Goal: Check status: Check status

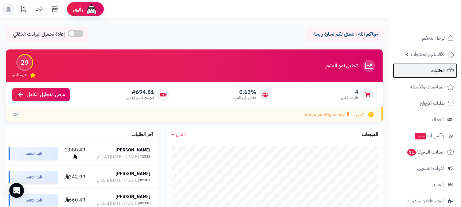
click at [428, 68] on link "الطلبات" at bounding box center [425, 70] width 65 height 15
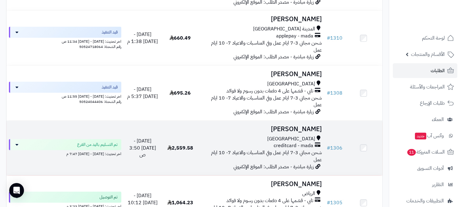
scroll to position [205, 0]
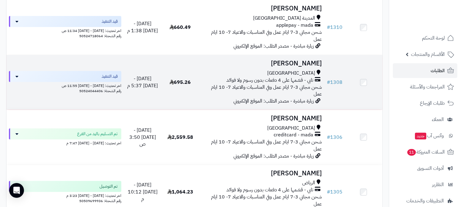
drag, startPoint x: 260, startPoint y: 73, endPoint x: 234, endPoint y: 74, distance: 25.8
click at [234, 84] on span "شحن مجاني 3-7 ايام عمل وفي المناسبات والاعياد 7- 10 ايام عمل" at bounding box center [266, 91] width 111 height 14
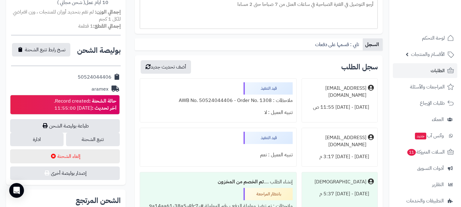
scroll to position [273, 0]
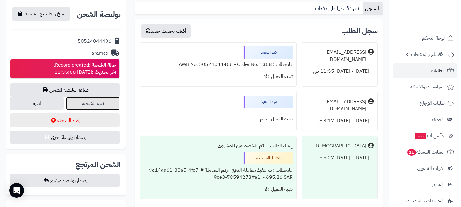
click at [82, 97] on link "تتبع الشحنة" at bounding box center [92, 104] width 53 height 14
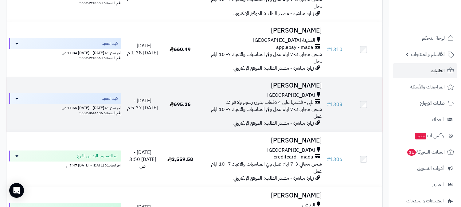
scroll to position [171, 0]
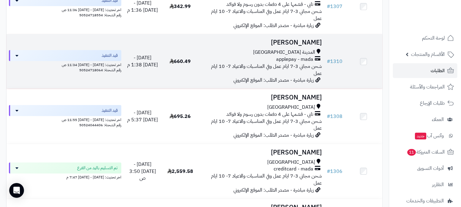
click at [241, 63] on span "شحن مجاني 3-7 ايام عمل وفي المناسبات والاعياد 7- 10 ايام عمل" at bounding box center [266, 70] width 111 height 14
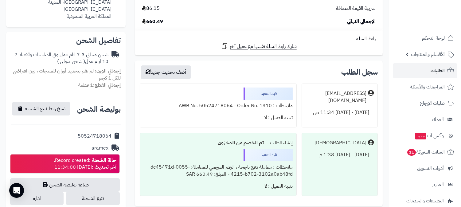
scroll to position [205, 0]
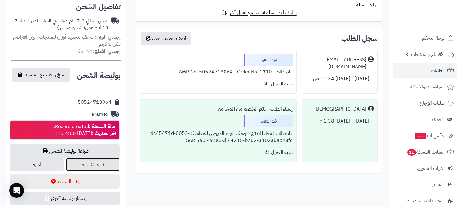
click at [106, 159] on link "تتبع الشحنة" at bounding box center [92, 165] width 53 height 14
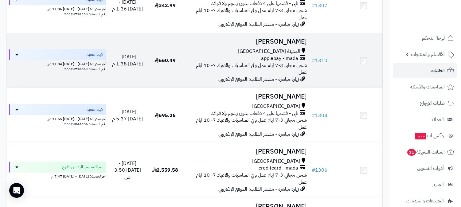
scroll to position [142, 0]
